Goal: Navigation & Orientation: Go to known website

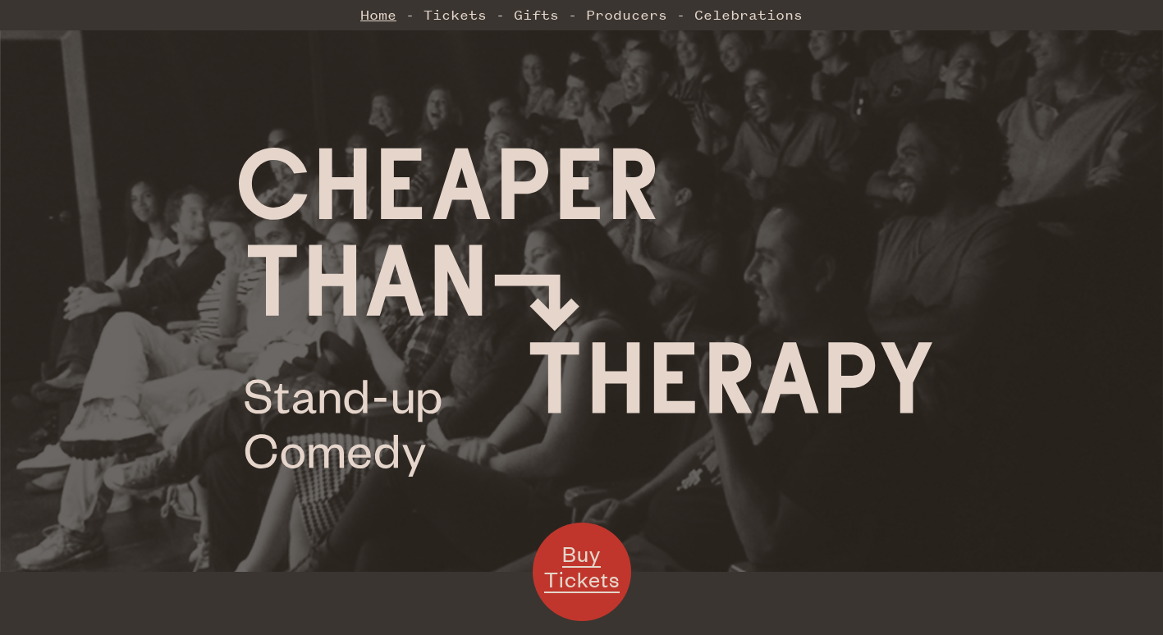
click at [368, 2] on link "Home" at bounding box center [378, 14] width 36 height 33
click at [375, 8] on link "Home" at bounding box center [378, 14] width 36 height 33
